Goal: Find specific page/section: Find specific page/section

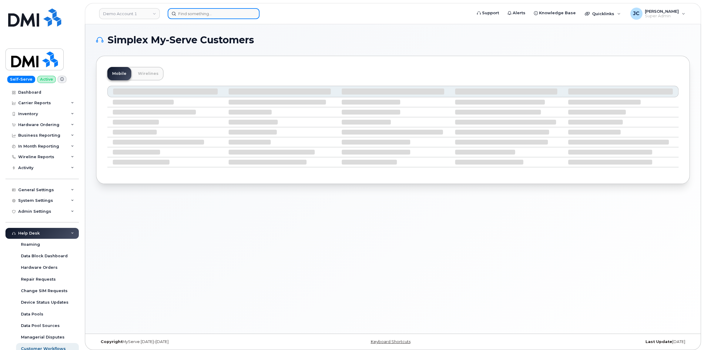
click at [181, 15] on input at bounding box center [214, 13] width 92 height 11
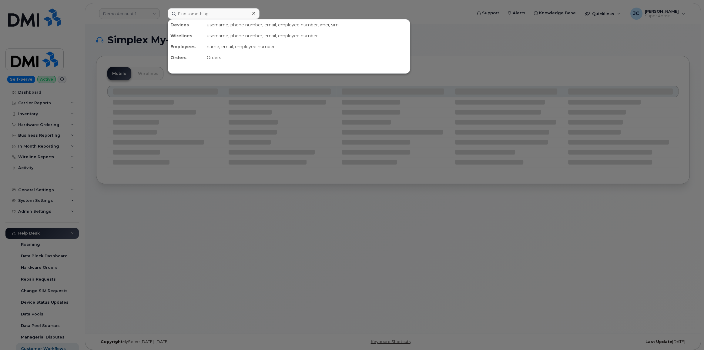
click at [117, 8] on div at bounding box center [352, 175] width 704 height 350
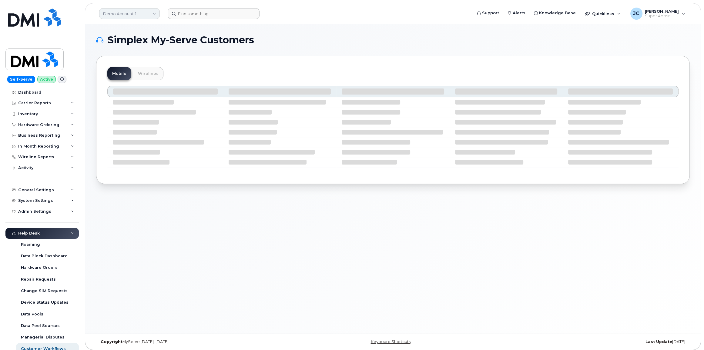
click at [118, 11] on link "Demo Account 1" at bounding box center [129, 13] width 61 height 11
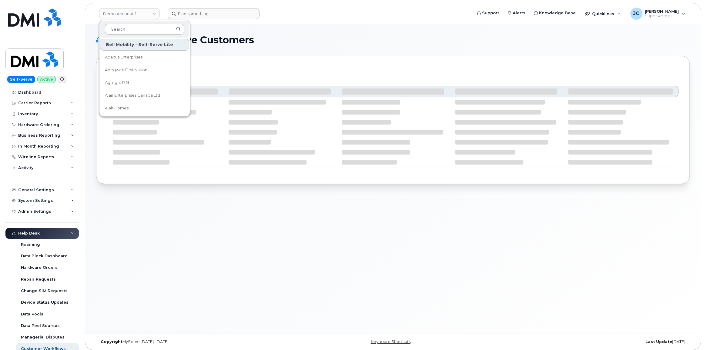
click at [119, 29] on input at bounding box center [144, 29] width 79 height 11
type input "kiew"
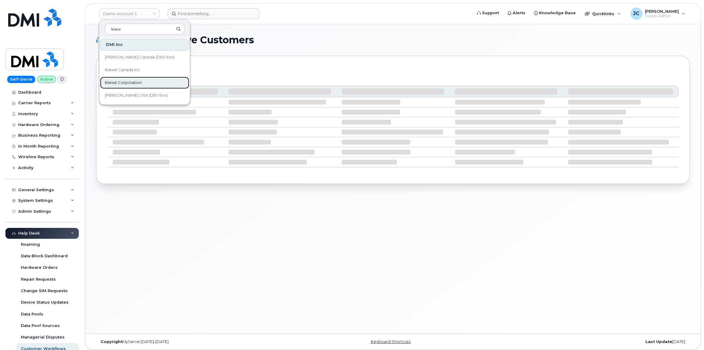
click at [133, 83] on span "Kiewit Corporation" at bounding box center [123, 83] width 37 height 6
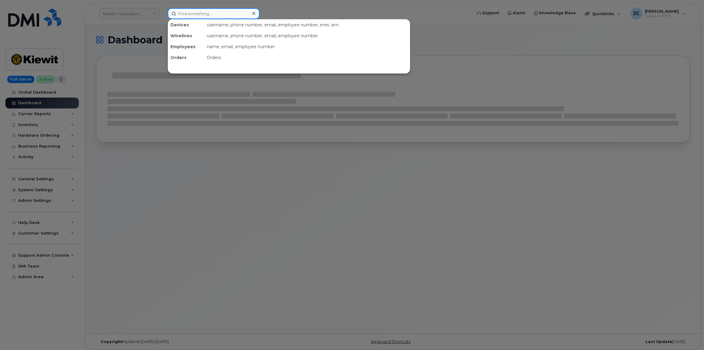
click at [185, 15] on input at bounding box center [214, 13] width 92 height 11
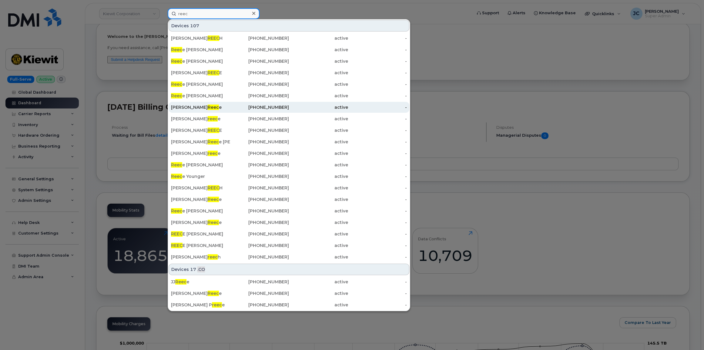
scroll to position [55, 0]
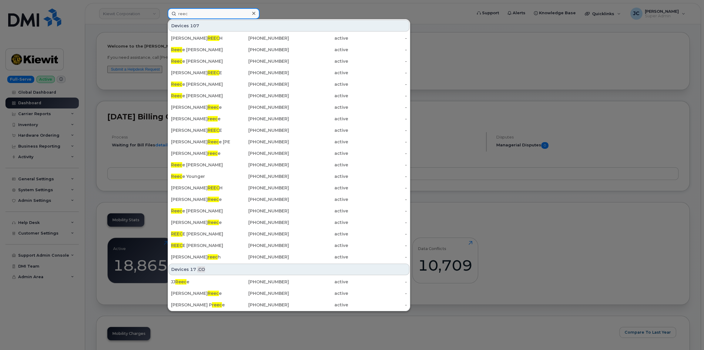
drag, startPoint x: 191, startPoint y: 14, endPoint x: 153, endPoint y: 14, distance: 38.2
click at [163, 14] on div "reec Devices 107 BRIAN REEC H 689-710-4826 active - Reec e Jones 365-323-4217 a…" at bounding box center [318, 13] width 310 height 11
click at [199, 16] on input "reec" at bounding box center [214, 13] width 92 height 11
type input "r"
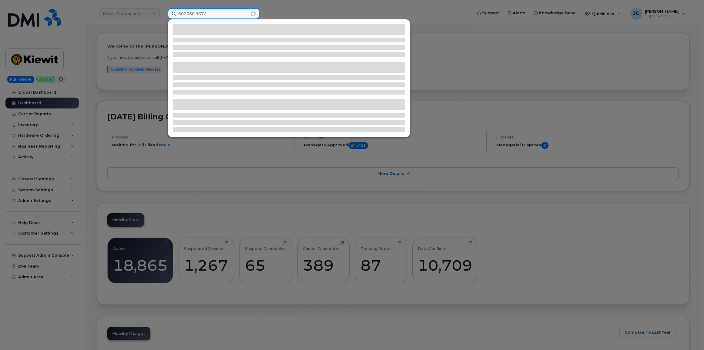
click at [197, 12] on input "602568.9670" at bounding box center [214, 13] width 92 height 11
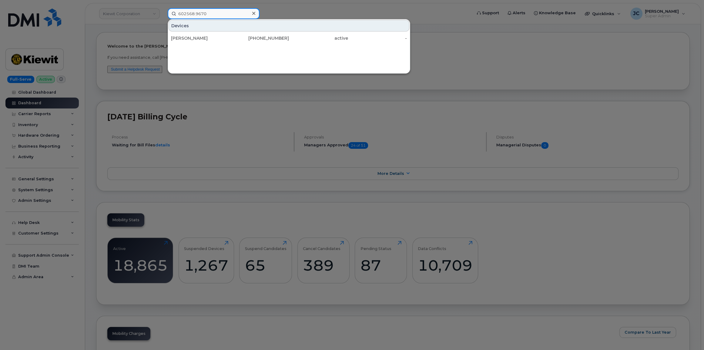
drag, startPoint x: 196, startPoint y: 13, endPoint x: 199, endPoint y: 19, distance: 7.3
click at [196, 13] on input "602568.9670" at bounding box center [214, 13] width 92 height 11
type input "602568.9670"
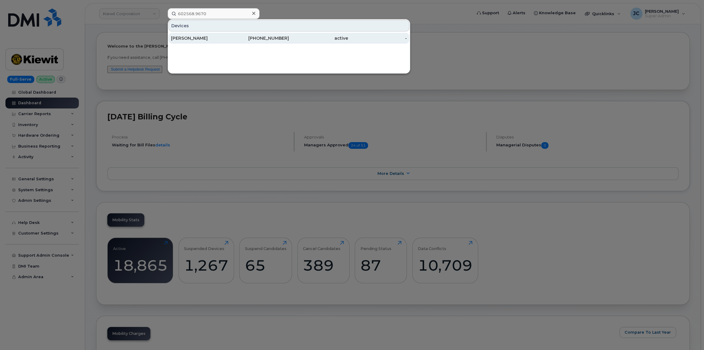
click at [201, 37] on div "REECE FERNBACH" at bounding box center [200, 38] width 59 height 6
click at [195, 38] on div "REECE FERNBACH" at bounding box center [200, 38] width 59 height 6
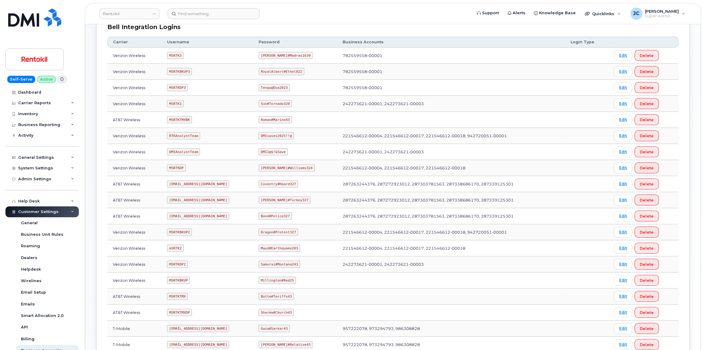
scroll to position [83, 0]
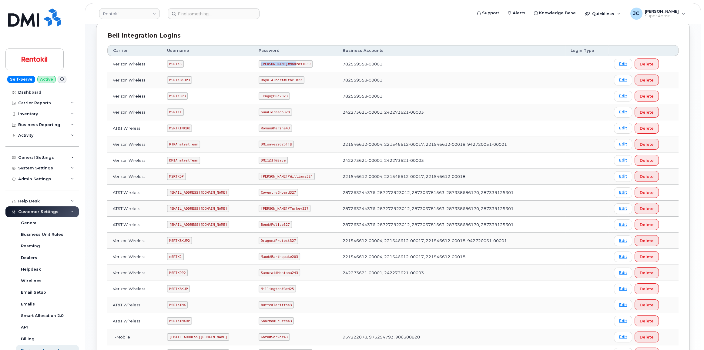
drag, startPoint x: 264, startPoint y: 64, endPoint x: 295, endPoint y: 67, distance: 31.7
click at [295, 67] on td "[PERSON_NAME]#Madras1639" at bounding box center [295, 64] width 84 height 16
copy code "[PERSON_NAME]#Madras1639"
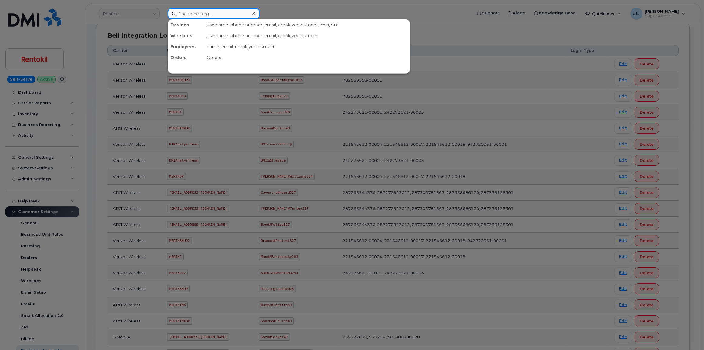
click at [187, 17] on input at bounding box center [214, 13] width 92 height 11
click at [219, 15] on input at bounding box center [214, 13] width 92 height 11
click at [129, 15] on div at bounding box center [352, 175] width 704 height 350
click at [190, 15] on input at bounding box center [214, 13] width 92 height 11
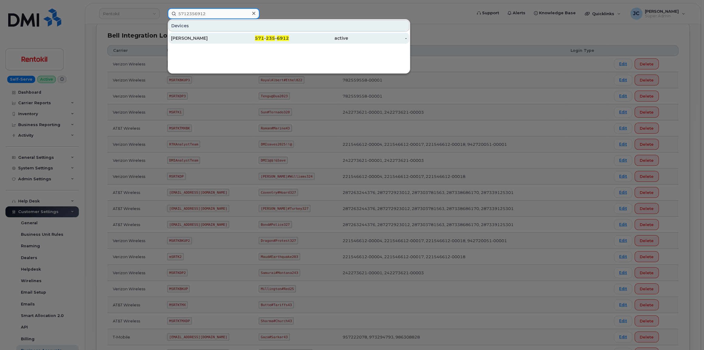
type input "5712356912"
click at [191, 39] on div "[PERSON_NAME]" at bounding box center [200, 38] width 59 height 6
